Goal: Learn about a topic

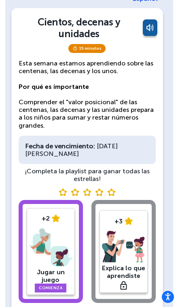
click at [55, 286] on link "Comienza" at bounding box center [51, 288] width 32 height 9
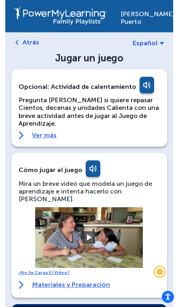
click at [91, 232] on button at bounding box center [89, 238] width 12 height 12
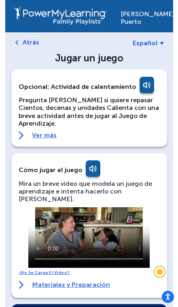
click at [35, 136] on link "Ver más" at bounding box center [89, 135] width 141 height 8
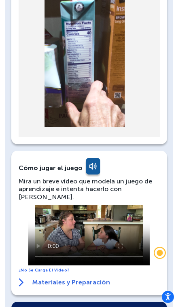
scroll to position [332, 0]
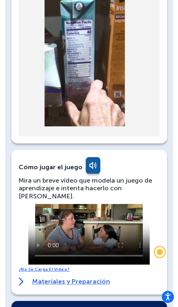
click at [88, 208] on video at bounding box center [88, 234] width 121 height 61
click at [120, 205] on video at bounding box center [88, 234] width 121 height 61
click at [117, 206] on video at bounding box center [88, 234] width 121 height 61
click at [123, 211] on video at bounding box center [88, 234] width 121 height 61
click at [118, 204] on video at bounding box center [88, 234] width 121 height 61
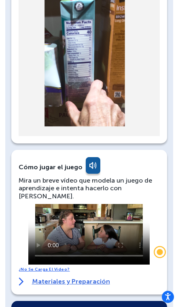
click at [106, 204] on video at bounding box center [88, 234] width 121 height 61
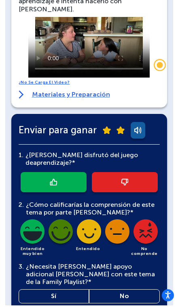
scroll to position [518, 0]
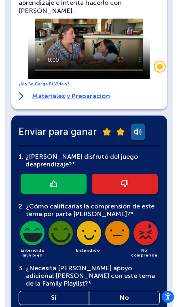
click at [64, 174] on link at bounding box center [54, 184] width 66 height 20
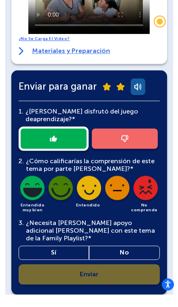
scroll to position [551, 0]
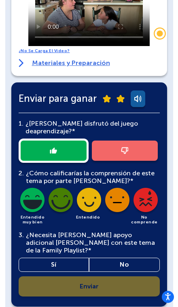
click at [75, 258] on link "Sí" at bounding box center [54, 265] width 71 height 14
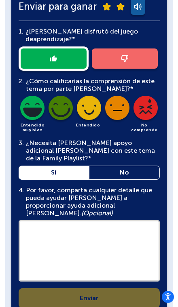
scroll to position [646, 0]
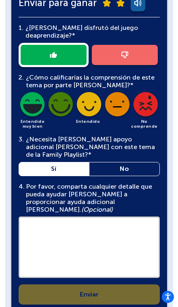
click at [100, 217] on textarea at bounding box center [89, 247] width 141 height 61
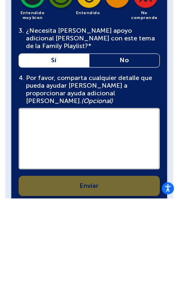
click at [125, 162] on link "No" at bounding box center [124, 169] width 71 height 14
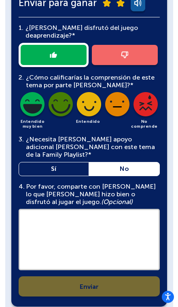
click at [87, 209] on textarea at bounding box center [89, 239] width 141 height 61
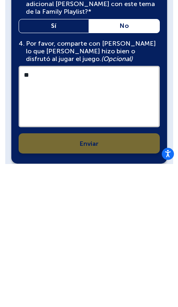
type textarea "*"
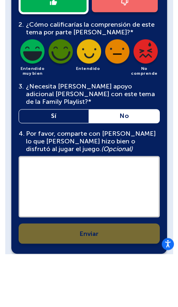
click at [36, 162] on link "Sí" at bounding box center [54, 169] width 71 height 14
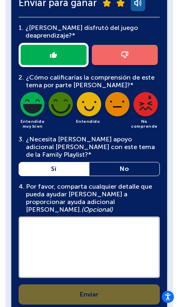
click at [55, 217] on textarea at bounding box center [89, 247] width 141 height 61
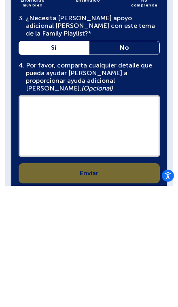
type textarea "*"
click at [118, 162] on link "No" at bounding box center [124, 169] width 71 height 14
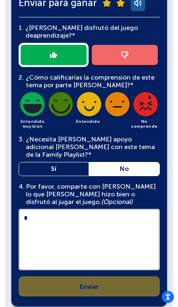
click at [106, 162] on link "No" at bounding box center [124, 169] width 71 height 14
click at [31, 209] on textarea "*" at bounding box center [89, 239] width 141 height 61
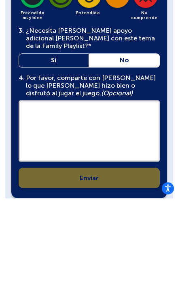
click at [48, 144] on div "1. ¿[PERSON_NAME] disfrutó del juego de aprendizaje?* 2. ¿Cómo calificarías la …" at bounding box center [89, 156] width 141 height 279
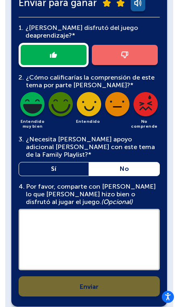
click at [57, 243] on div "1. ¿[PERSON_NAME] disfrutó del juego de aprendizaje?* 2. ¿Cómo calificarías la …" at bounding box center [89, 156] width 141 height 279
click at [27, 92] on img at bounding box center [32, 105] width 27 height 27
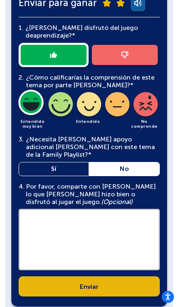
click at [139, 276] on link "Enviar" at bounding box center [89, 286] width 141 height 20
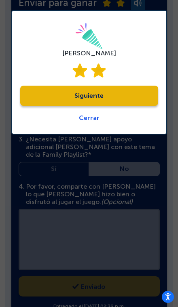
click at [36, 94] on link "Siguiente" at bounding box center [89, 96] width 138 height 20
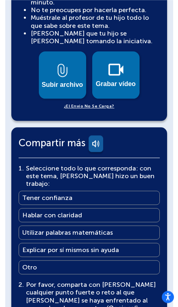
scroll to position [419, 0]
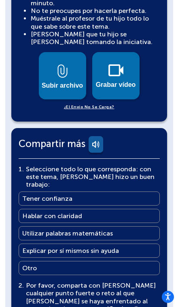
click at [115, 81] on font "Grabar vídeo" at bounding box center [116, 84] width 40 height 7
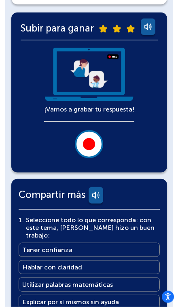
scroll to position [155, 0]
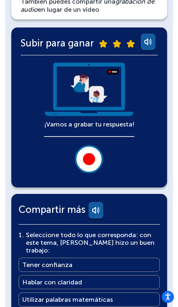
click at [123, 128] on div "¡Vamos a grabar tu respuesta!" at bounding box center [89, 118] width 90 height 111
click at [129, 110] on img at bounding box center [89, 90] width 90 height 54
click at [88, 167] on button at bounding box center [89, 159] width 28 height 28
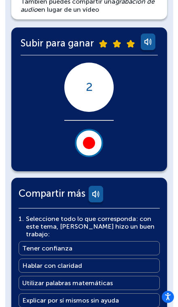
click at [87, 145] on div at bounding box center [89, 143] width 12 height 12
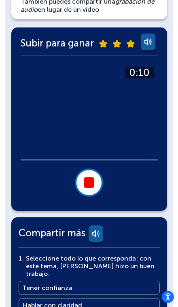
click at [89, 184] on div at bounding box center [89, 182] width 11 height 11
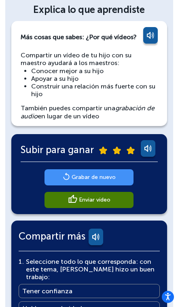
scroll to position [47, 0]
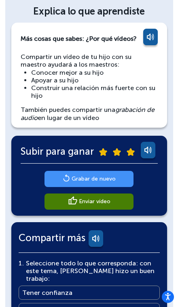
click at [116, 201] on link "Enviar vídeo" at bounding box center [88, 202] width 89 height 16
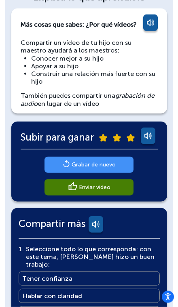
scroll to position [63, 0]
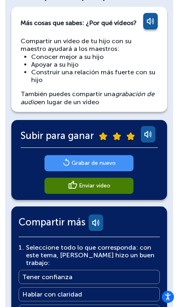
click at [116, 185] on link "Enviar vídeo" at bounding box center [88, 186] width 89 height 16
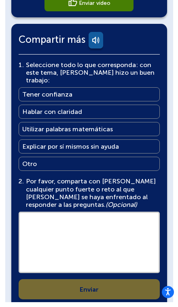
scroll to position [240, 0]
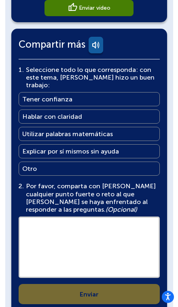
click at [111, 234] on textarea at bounding box center [89, 247] width 141 height 61
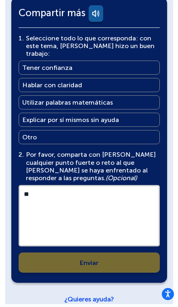
type textarea "*"
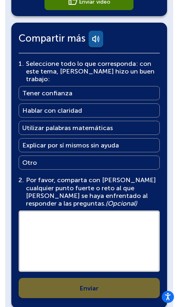
scroll to position [236, 0]
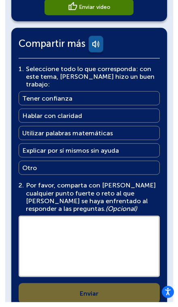
click at [30, 96] on link "Being confident Tener confianza" at bounding box center [89, 103] width 141 height 14
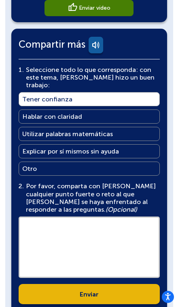
click at [31, 113] on main "Hablar con claridad" at bounding box center [52, 117] width 60 height 8
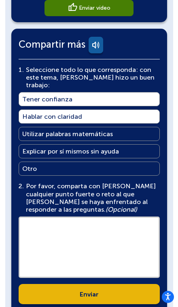
click at [128, 291] on link "Enviar" at bounding box center [89, 294] width 141 height 20
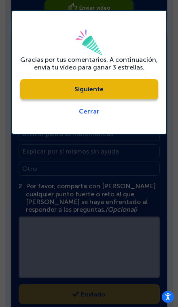
click at [36, 90] on link "Siguiente" at bounding box center [89, 89] width 138 height 20
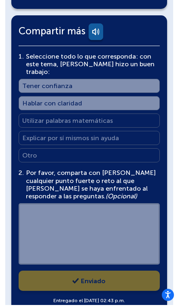
scroll to position [286, 0]
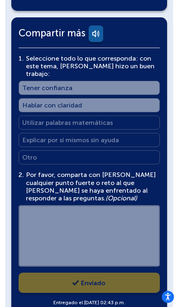
click at [129, 273] on div "1 . Select all that apply - with this topic, [PERSON_NAME] did a good job: Sele…" at bounding box center [89, 181] width 141 height 253
click at [129, 274] on div "1 . Select all that apply - with this topic, [PERSON_NAME] did a good job: Sele…" at bounding box center [89, 181] width 141 height 253
click at [131, 278] on div "1 . Select all that apply - with this topic, [PERSON_NAME] did a good job: Sele…" at bounding box center [89, 181] width 141 height 253
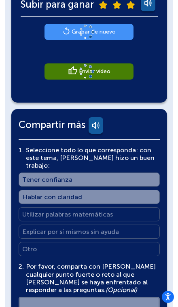
scroll to position [177, 0]
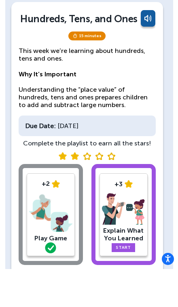
scroll to position [31, 0]
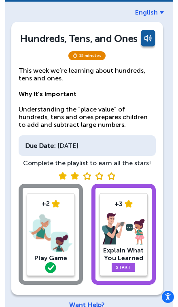
click at [124, 270] on link "Start" at bounding box center [123, 267] width 23 height 9
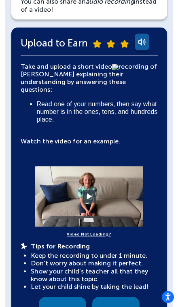
scroll to position [155, 0]
